Goal: Consume media (video, audio)

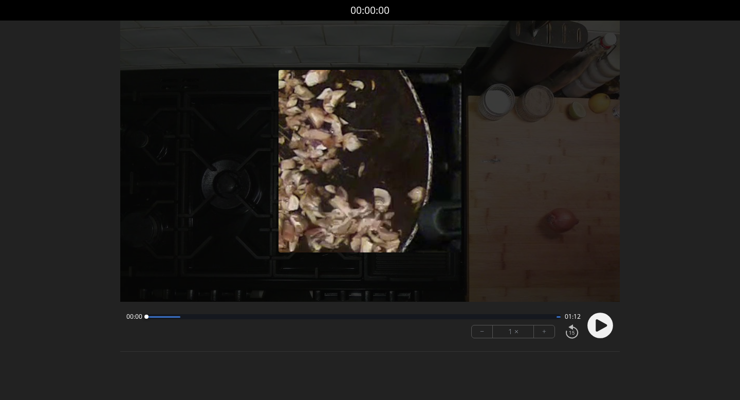
click at [595, 320] on circle at bounding box center [601, 326] width 26 height 26
click at [547, 334] on button "+" at bounding box center [544, 331] width 21 height 12
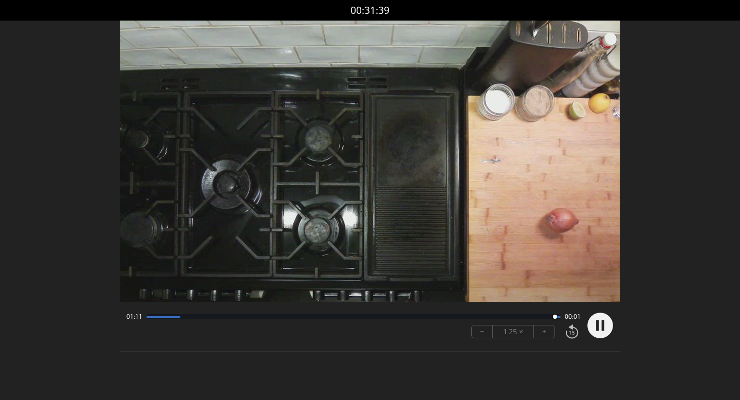
click at [596, 323] on circle at bounding box center [601, 326] width 26 height 26
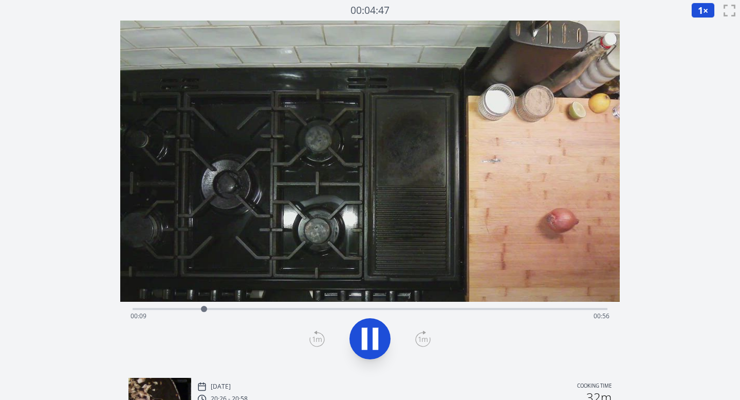
click at [419, 336] on icon at bounding box center [422, 339] width 15 height 16
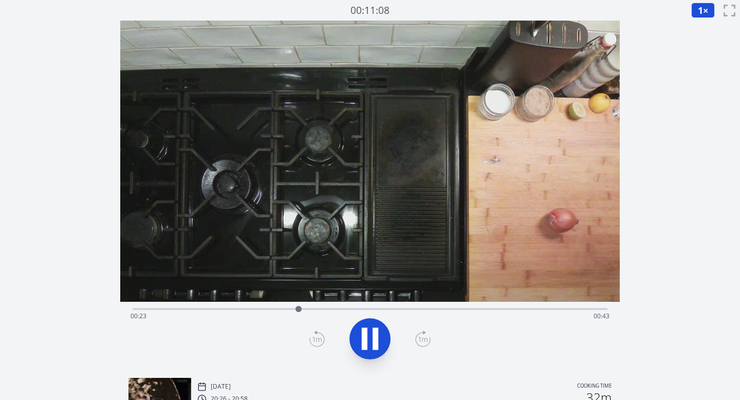
click at [419, 336] on icon at bounding box center [422, 339] width 15 height 16
click at [370, 336] on icon at bounding box center [370, 338] width 29 height 29
click at [370, 336] on icon at bounding box center [370, 339] width 17 height 22
click at [370, 336] on icon at bounding box center [370, 338] width 29 height 29
click at [370, 336] on icon at bounding box center [370, 339] width 17 height 22
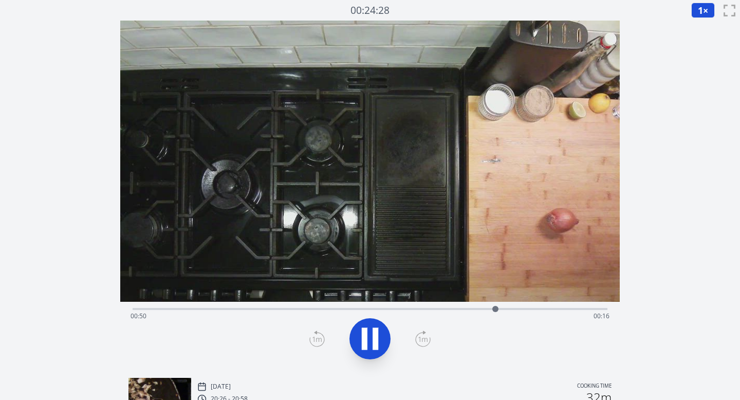
click at [370, 336] on icon at bounding box center [370, 338] width 29 height 29
click at [369, 336] on icon at bounding box center [370, 339] width 17 height 22
click at [369, 336] on icon at bounding box center [370, 338] width 29 height 29
click at [318, 335] on icon at bounding box center [316, 339] width 15 height 16
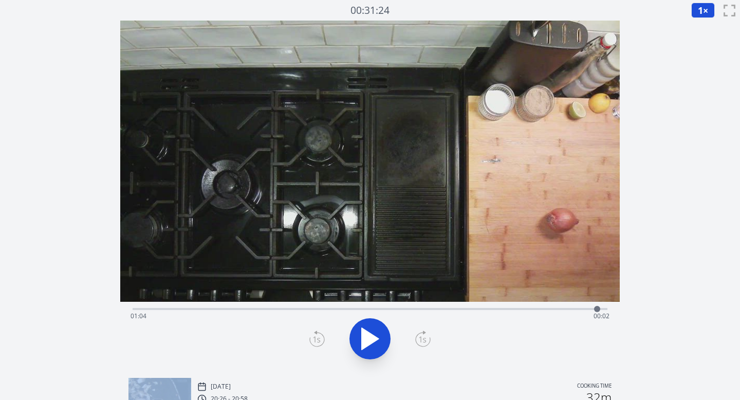
click at [318, 335] on icon at bounding box center [316, 339] width 15 height 16
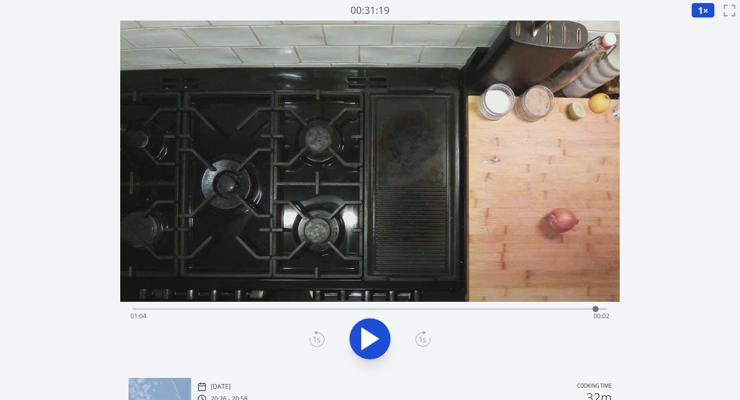
click at [318, 335] on icon at bounding box center [316, 339] width 15 height 16
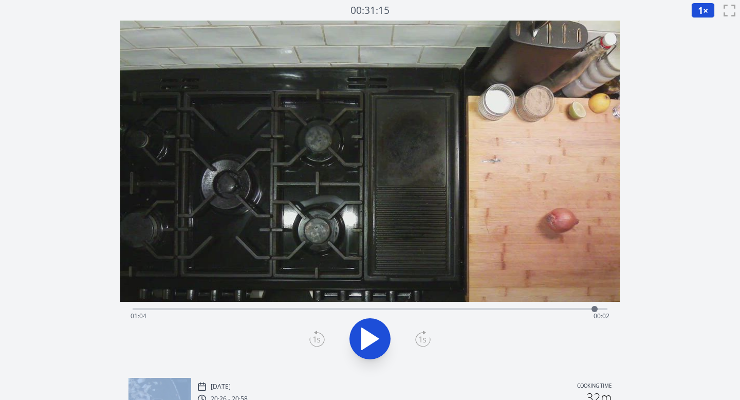
click at [318, 335] on icon at bounding box center [316, 339] width 15 height 16
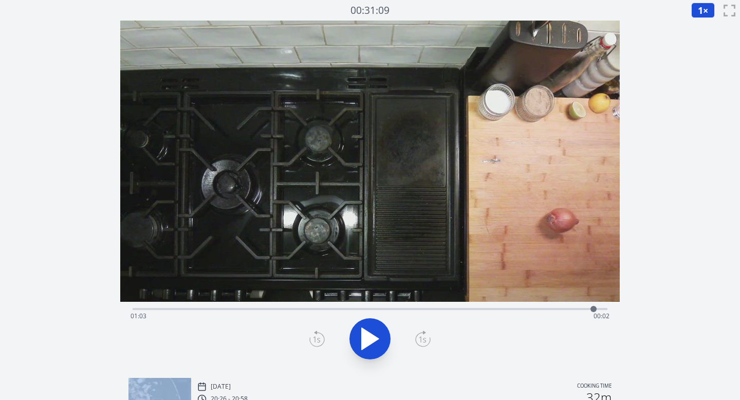
click at [318, 335] on icon at bounding box center [316, 339] width 15 height 16
click at [353, 347] on button at bounding box center [370, 338] width 41 height 41
click at [316, 341] on icon at bounding box center [317, 339] width 9 height 5
click at [319, 340] on icon at bounding box center [317, 339] width 9 height 5
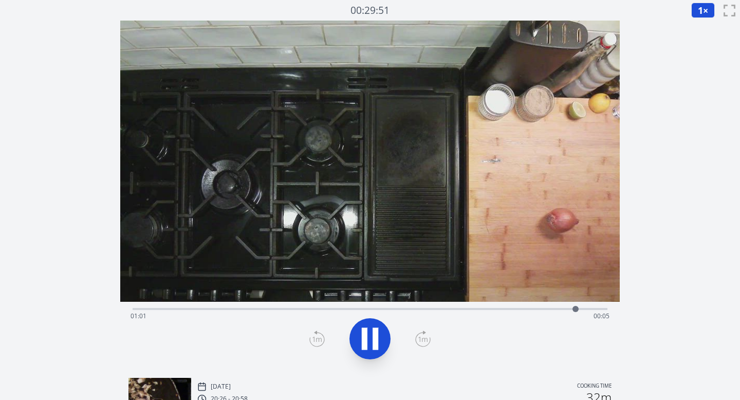
click at [319, 340] on icon at bounding box center [317, 339] width 9 height 5
click at [367, 343] on icon at bounding box center [365, 339] width 6 height 22
click at [313, 340] on icon at bounding box center [316, 339] width 15 height 16
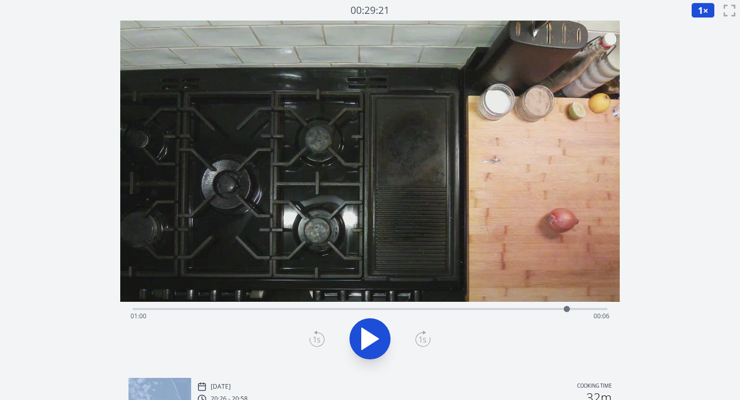
click at [313, 340] on icon at bounding box center [316, 339] width 15 height 16
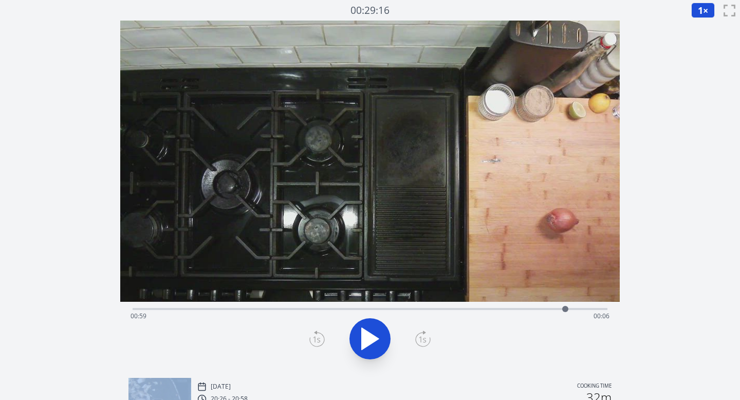
click at [313, 340] on icon at bounding box center [316, 339] width 15 height 16
click at [314, 341] on icon at bounding box center [316, 339] width 15 height 16
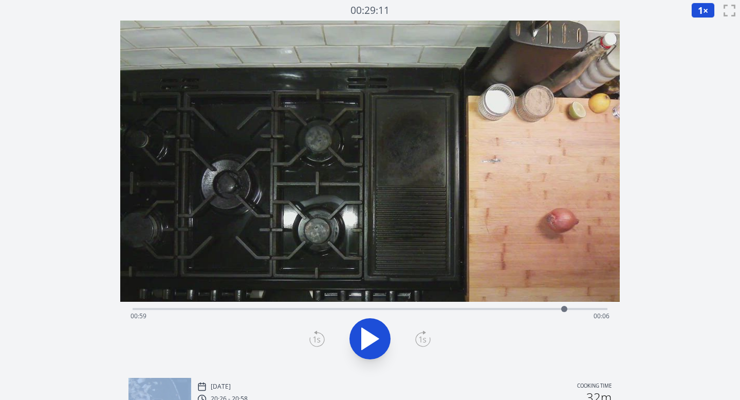
click at [314, 341] on icon at bounding box center [316, 339] width 15 height 16
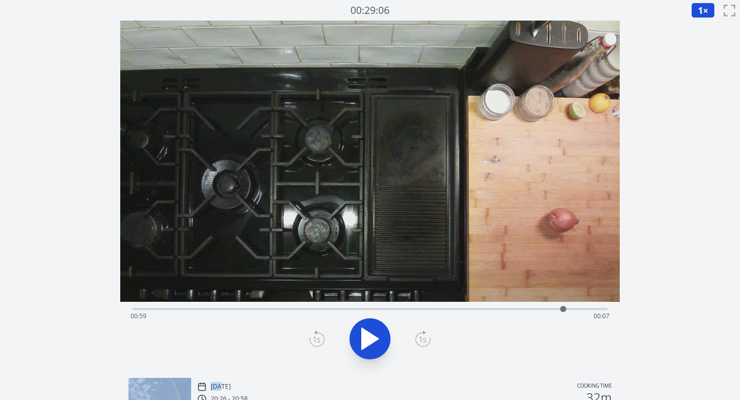
click at [314, 341] on icon at bounding box center [316, 339] width 15 height 16
click at [359, 339] on icon at bounding box center [370, 338] width 29 height 29
click at [257, 306] on div "Time elapsed: 01:01 Time remaining: 00:05" at bounding box center [370, 308] width 475 height 12
click at [281, 308] on div "Time elapsed: 00:17 Time remaining: 00:49" at bounding box center [371, 316] width 480 height 16
click at [309, 307] on div "Time elapsed: 00:20 Time remaining: 00:46" at bounding box center [370, 308] width 475 height 12
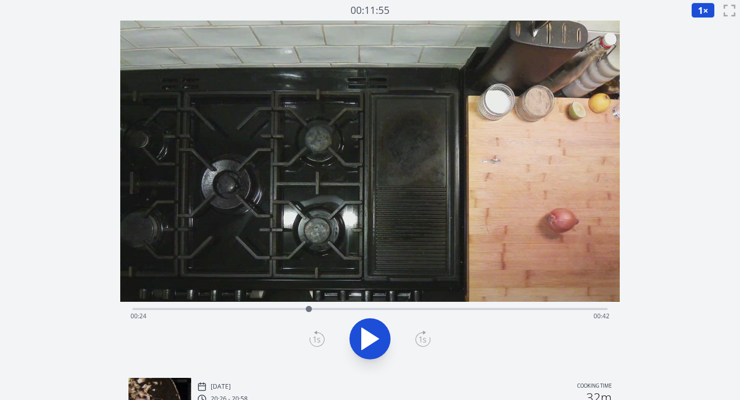
click at [337, 308] on div "Time elapsed: 00:24 Time remaining: 00:42" at bounding box center [371, 316] width 480 height 16
click at [365, 310] on div "Time elapsed: 00:28 Time remaining: 00:38" at bounding box center [371, 316] width 480 height 16
click at [396, 310] on div "Time elapsed: 00:32 Time remaining: 00:34" at bounding box center [371, 316] width 480 height 16
click at [420, 309] on div "Time elapsed: 00:36 Time remaining: 00:30" at bounding box center [371, 316] width 480 height 16
click at [433, 312] on div "Time elapsed: 00:39 Time remaining: 00:26" at bounding box center [371, 316] width 480 height 16
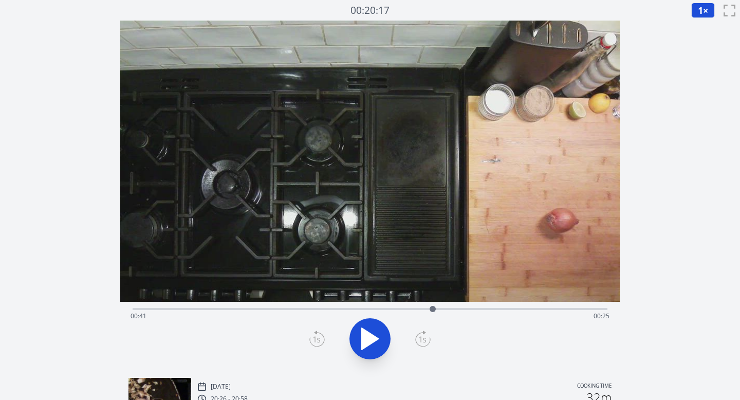
click at [443, 310] on div "Time elapsed: 00:41 Time remaining: 00:25" at bounding box center [371, 316] width 480 height 16
click at [468, 306] on div "Time elapsed: 00:42 Time remaining: 00:23" at bounding box center [370, 308] width 475 height 12
click at [478, 306] on div "Time elapsed: 00:46 Time remaining: 00:20" at bounding box center [370, 308] width 475 height 12
click at [488, 306] on div "Time elapsed: 00:47 Time remaining: 00:18" at bounding box center [370, 308] width 475 height 12
click at [508, 306] on div "Time elapsed: 00:49 Time remaining: 00:17" at bounding box center [370, 308] width 475 height 12
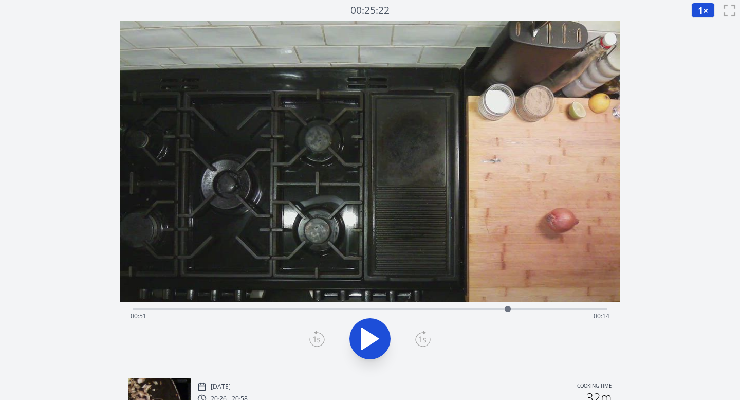
click at [497, 307] on div "Time elapsed: 00:51 Time remaining: 00:14" at bounding box center [370, 308] width 475 height 12
click at [486, 306] on div "Time elapsed: 00:50 Time remaining: 00:16" at bounding box center [370, 308] width 475 height 12
click at [493, 308] on div at bounding box center [485, 308] width 15 height 15
click at [502, 308] on div "Time elapsed: 00:49 Time remaining: 00:16" at bounding box center [371, 316] width 480 height 16
click at [317, 335] on icon at bounding box center [316, 339] width 15 height 16
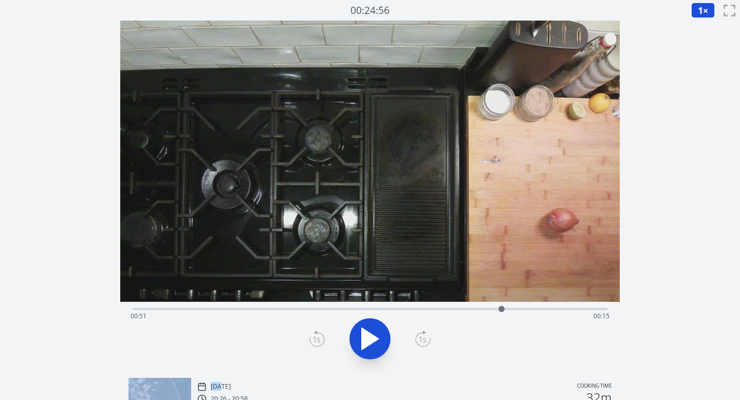
click at [317, 335] on icon at bounding box center [316, 339] width 15 height 16
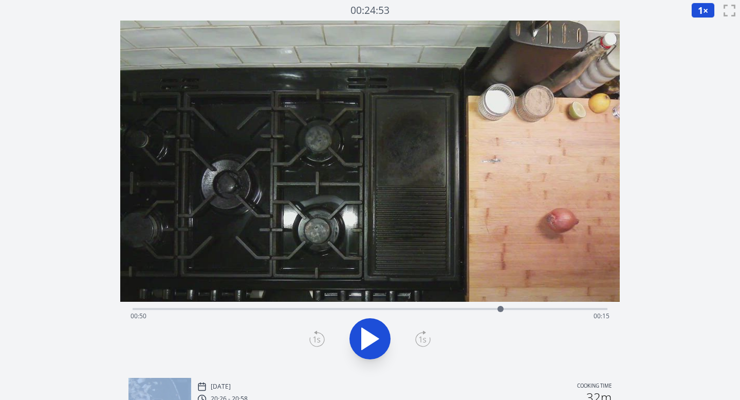
click at [317, 335] on icon at bounding box center [316, 339] width 15 height 16
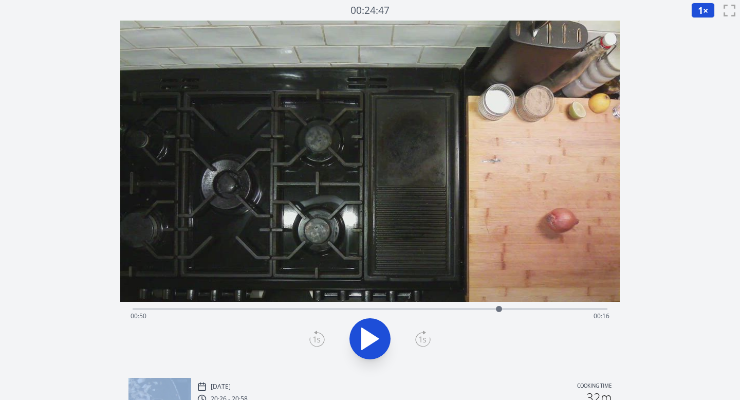
click at [317, 335] on icon at bounding box center [316, 339] width 15 height 16
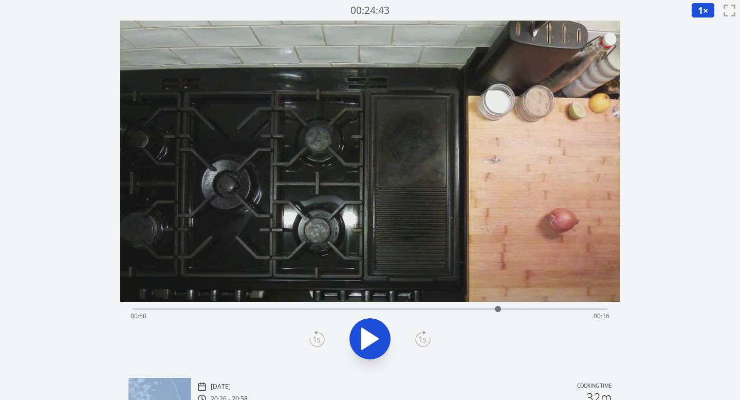
click at [317, 335] on icon at bounding box center [316, 339] width 15 height 16
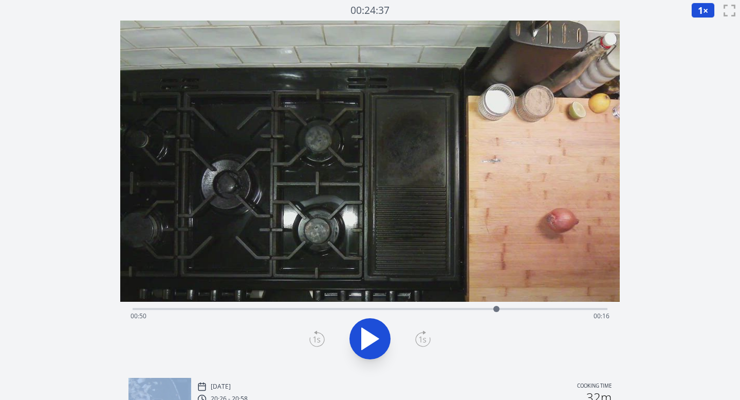
click at [317, 335] on icon at bounding box center [316, 339] width 15 height 16
click at [469, 313] on div "Time elapsed: 00:50 Time remaining: 00:16" at bounding box center [371, 316] width 480 height 16
click at [485, 306] on div "Time elapsed: 00:46 Time remaining: 00:20" at bounding box center [370, 308] width 475 height 12
click at [439, 313] on div "Time elapsed: 00:48 Time remaining: 00:18" at bounding box center [371, 316] width 480 height 16
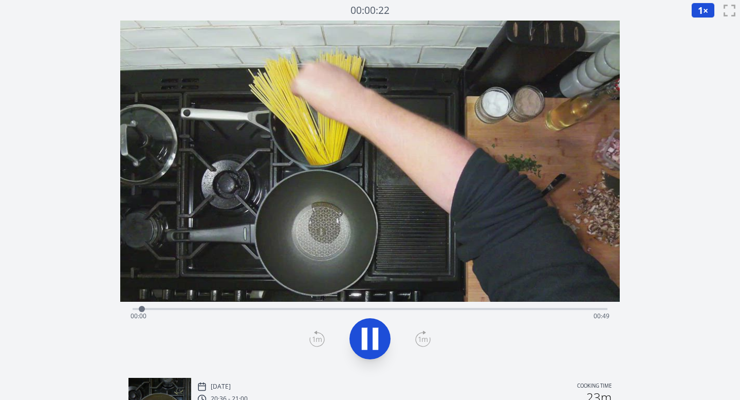
click at [420, 340] on icon at bounding box center [422, 339] width 15 height 16
click at [420, 339] on icon at bounding box center [422, 339] width 15 height 16
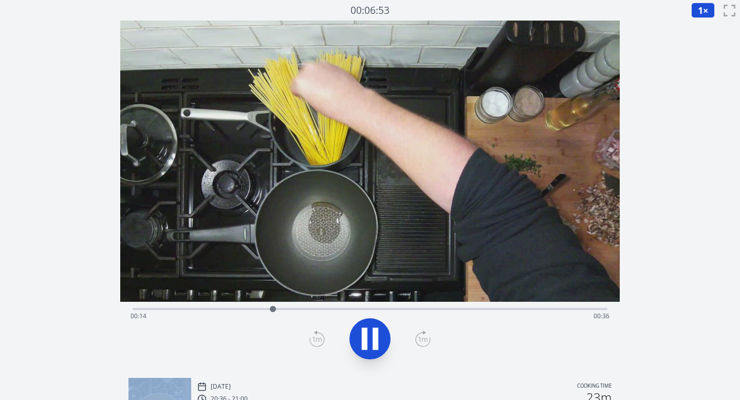
click at [420, 339] on icon at bounding box center [422, 339] width 15 height 16
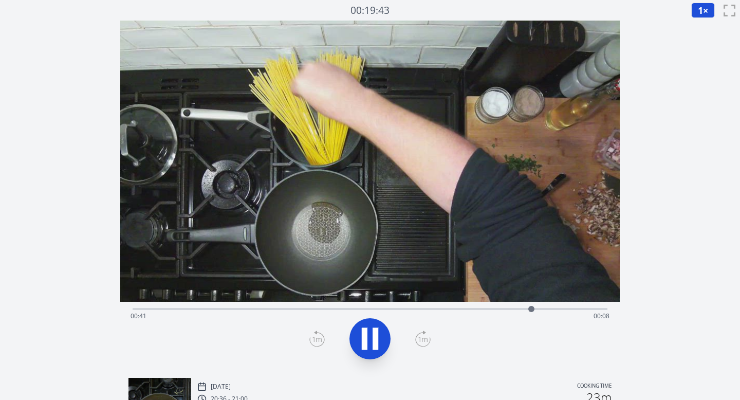
click at [374, 334] on icon at bounding box center [376, 339] width 6 height 22
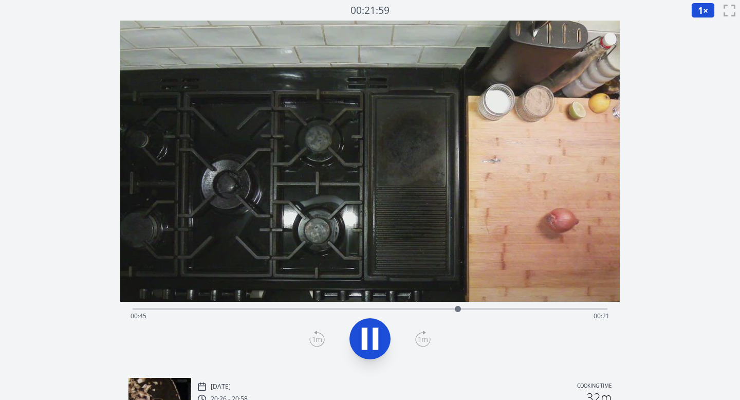
click at [699, 8] on span "1" at bounding box center [700, 10] width 5 height 12
click at [703, 20] on li "0.25×" at bounding box center [705, 24] width 29 height 16
click at [370, 333] on icon at bounding box center [370, 338] width 29 height 29
